Goal: Check status: Check status

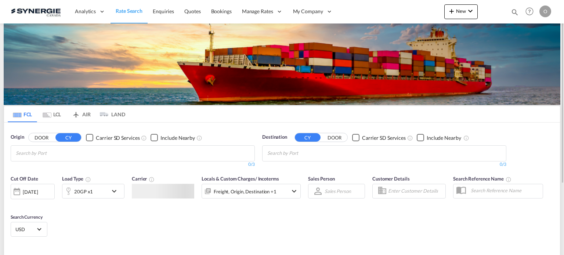
click at [513, 11] on md-icon "icon-magnify" at bounding box center [515, 12] width 8 height 8
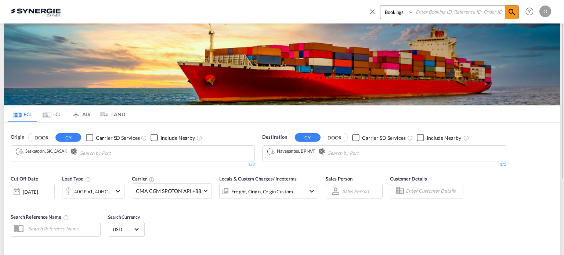
click at [400, 10] on select "Bookings Quotes Enquiries" at bounding box center [397, 12] width 35 height 13
select select "Quotes"
click at [380, 6] on select "Bookings Quotes Enquiries" at bounding box center [397, 12] width 35 height 13
click at [433, 17] on input at bounding box center [459, 12] width 91 height 13
paste input "SYC000013153"
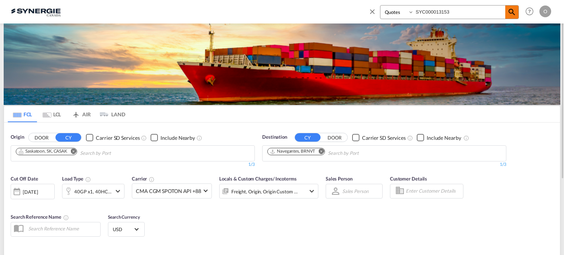
type input "SYC000013153"
click at [510, 14] on md-icon "icon-magnify" at bounding box center [511, 12] width 9 height 9
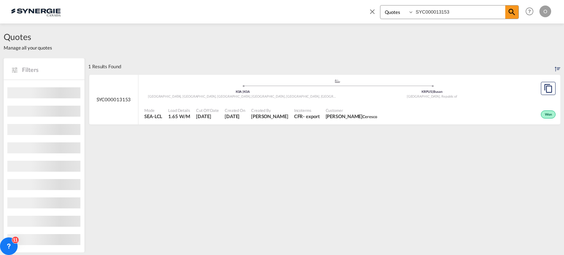
click at [245, 119] on span "[DATE]" at bounding box center [235, 116] width 21 height 7
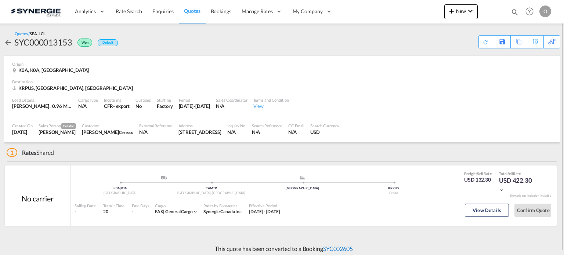
click at [348, 250] on link "SYC002605" at bounding box center [338, 248] width 30 height 7
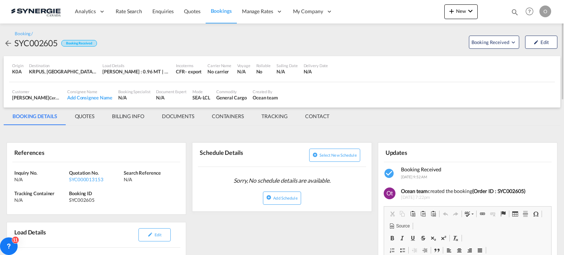
click at [90, 116] on md-tab-item "QUOTES" at bounding box center [84, 117] width 37 height 18
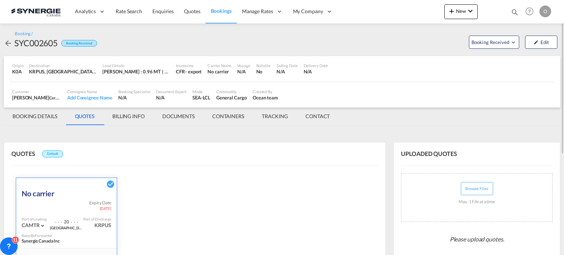
scroll to position [167, 0]
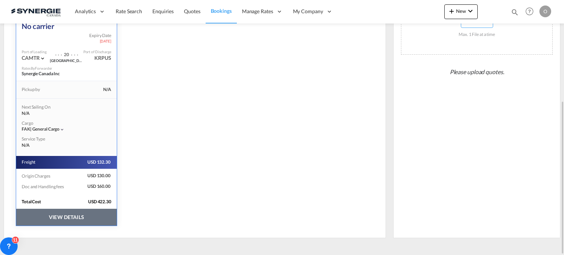
click at [74, 210] on button "VIEW DETAILS" at bounding box center [66, 217] width 101 height 17
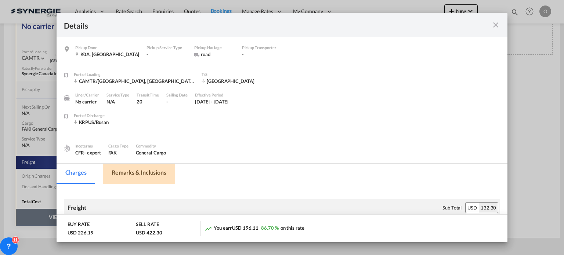
click at [128, 172] on md-tab-item "Remarks & Inclusions" at bounding box center [139, 174] width 72 height 20
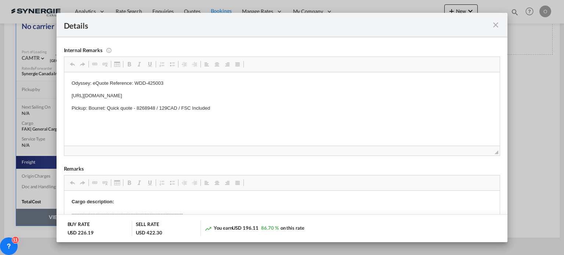
scroll to position [184, 0]
